Goal: Information Seeking & Learning: Learn about a topic

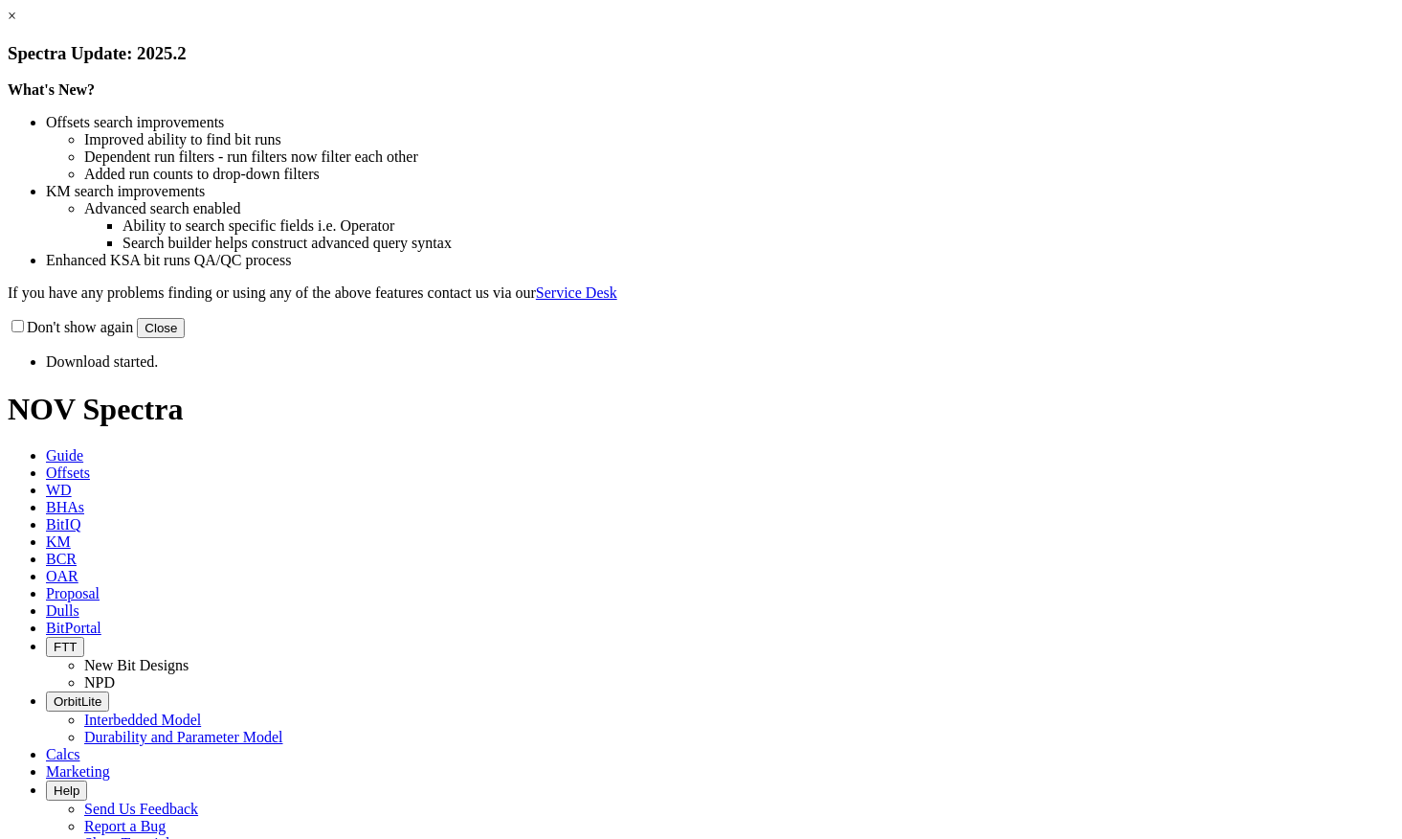
click at [963, 338] on div "Don't show again Close" at bounding box center [701, 327] width 1387 height 21
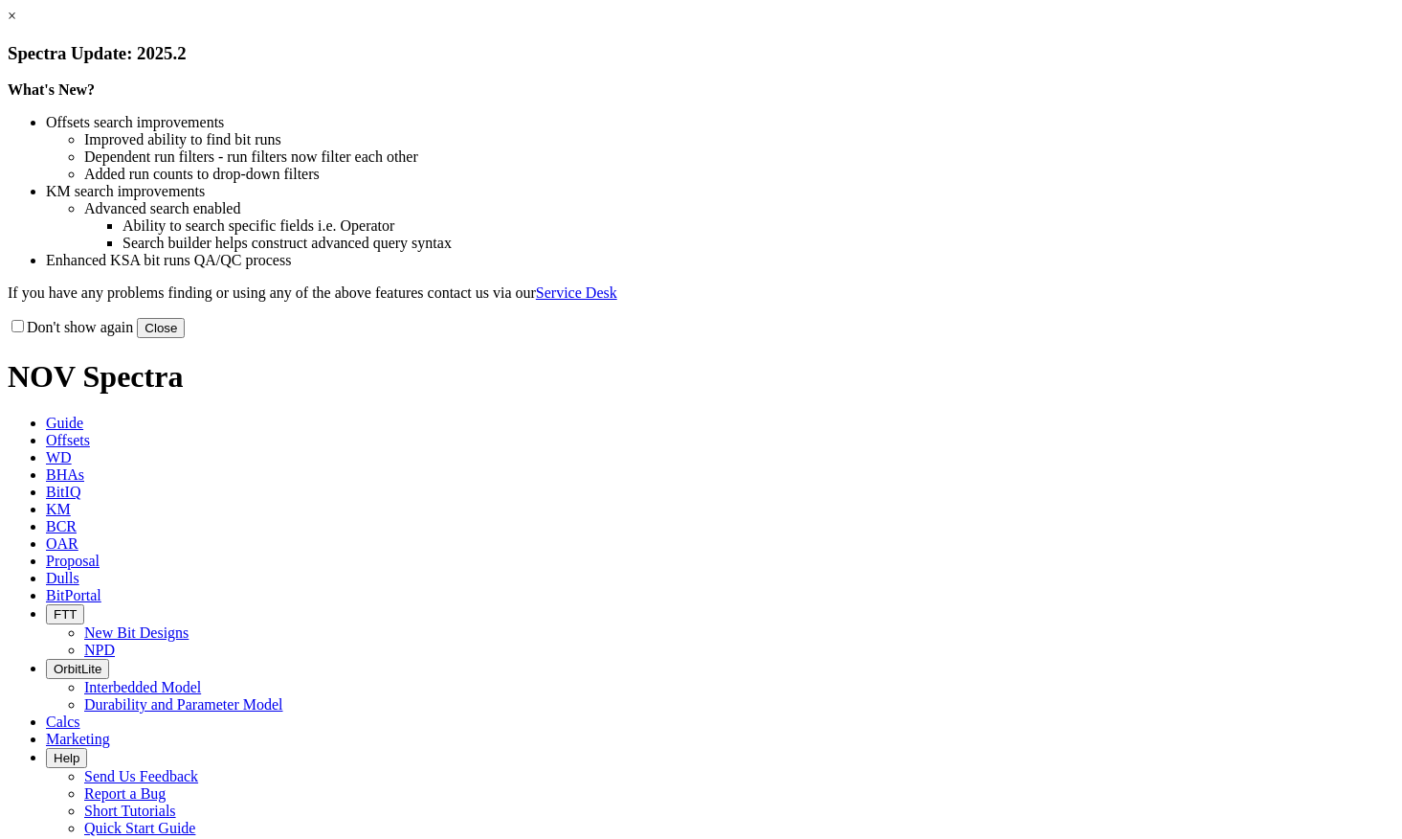
click at [185, 338] on button "Close" at bounding box center [161, 328] width 48 height 20
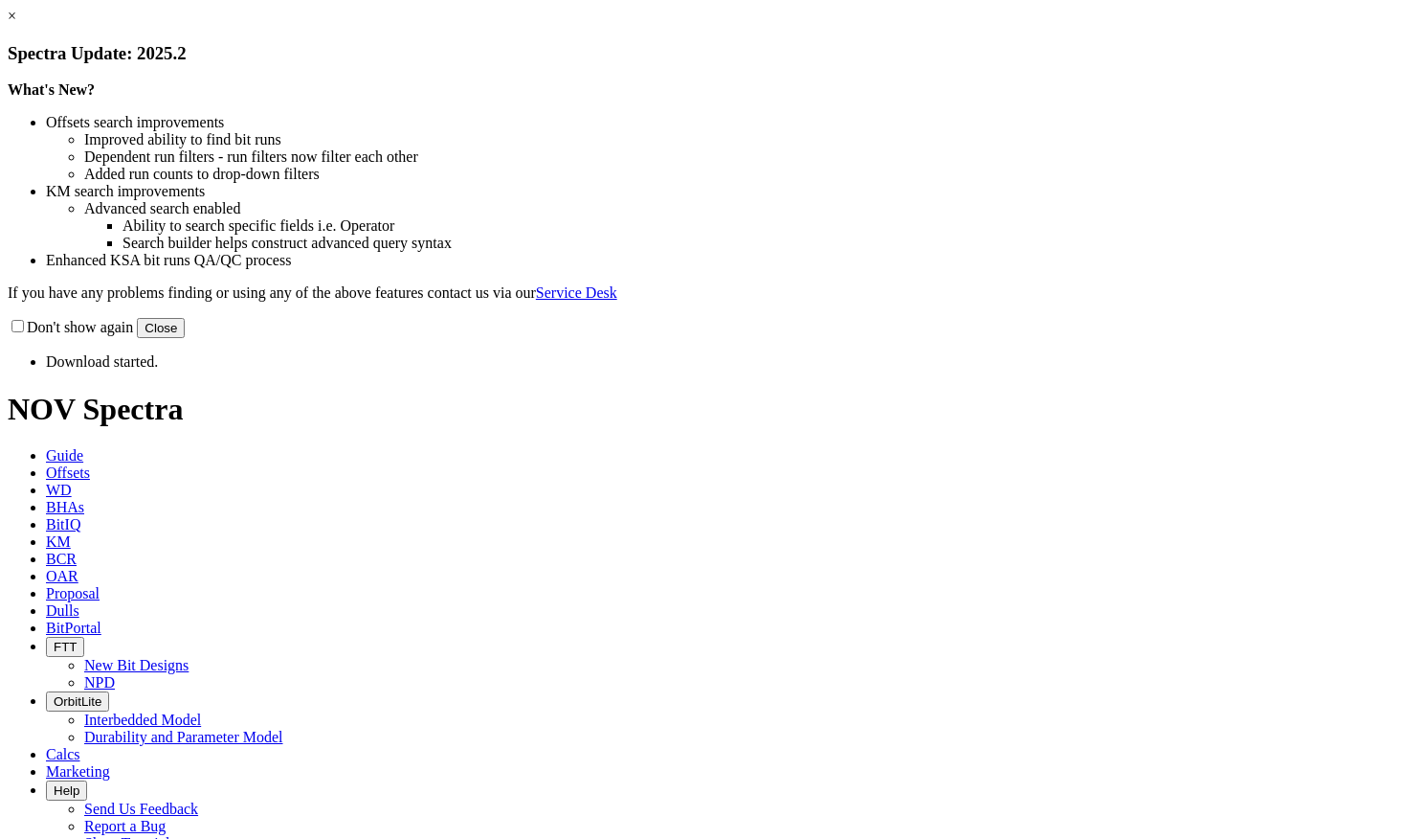
click at [16, 24] on link "×" at bounding box center [12, 16] width 9 height 16
